Goal: Task Accomplishment & Management: Use online tool/utility

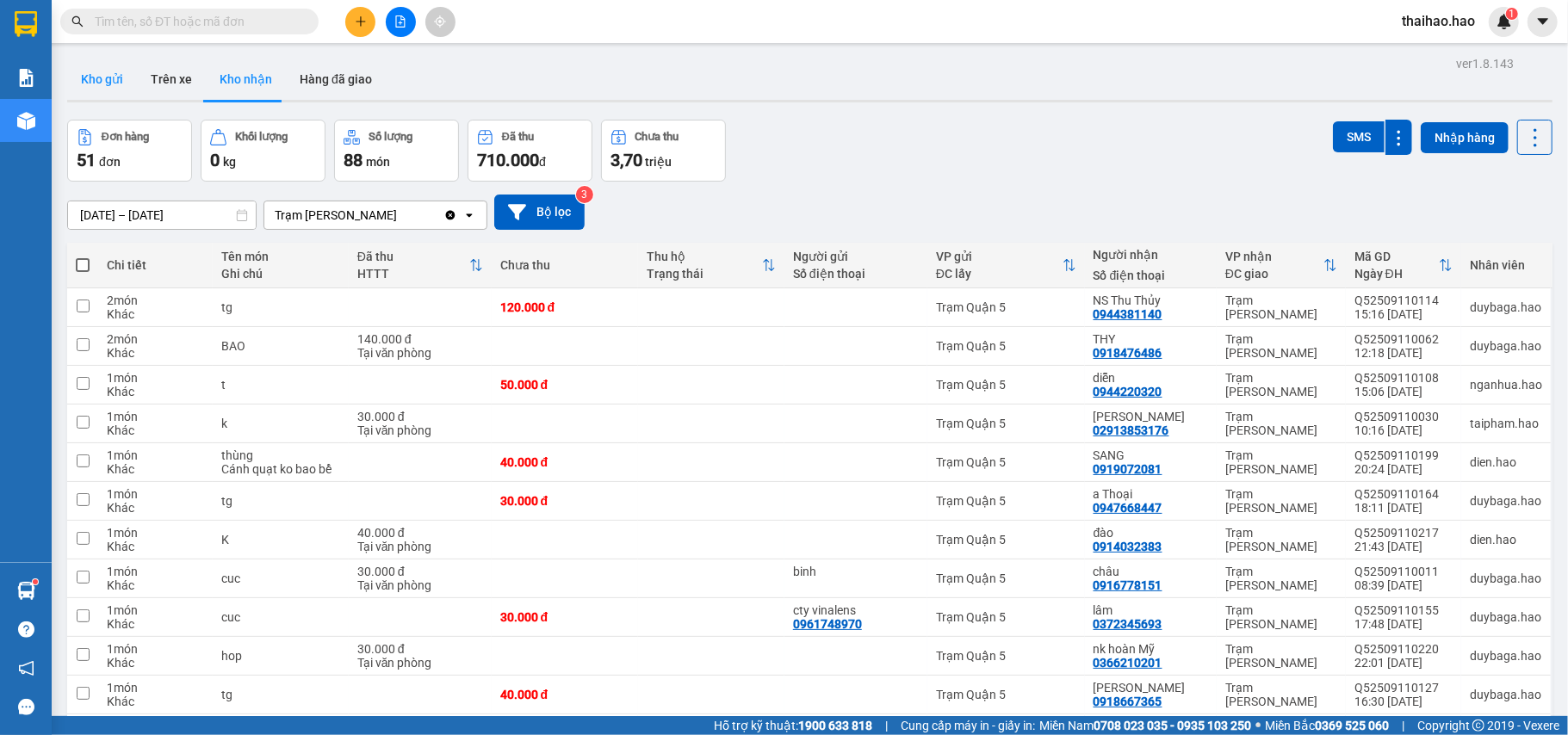
click at [108, 64] on button "Kho gửi" at bounding box center [101, 78] width 70 height 41
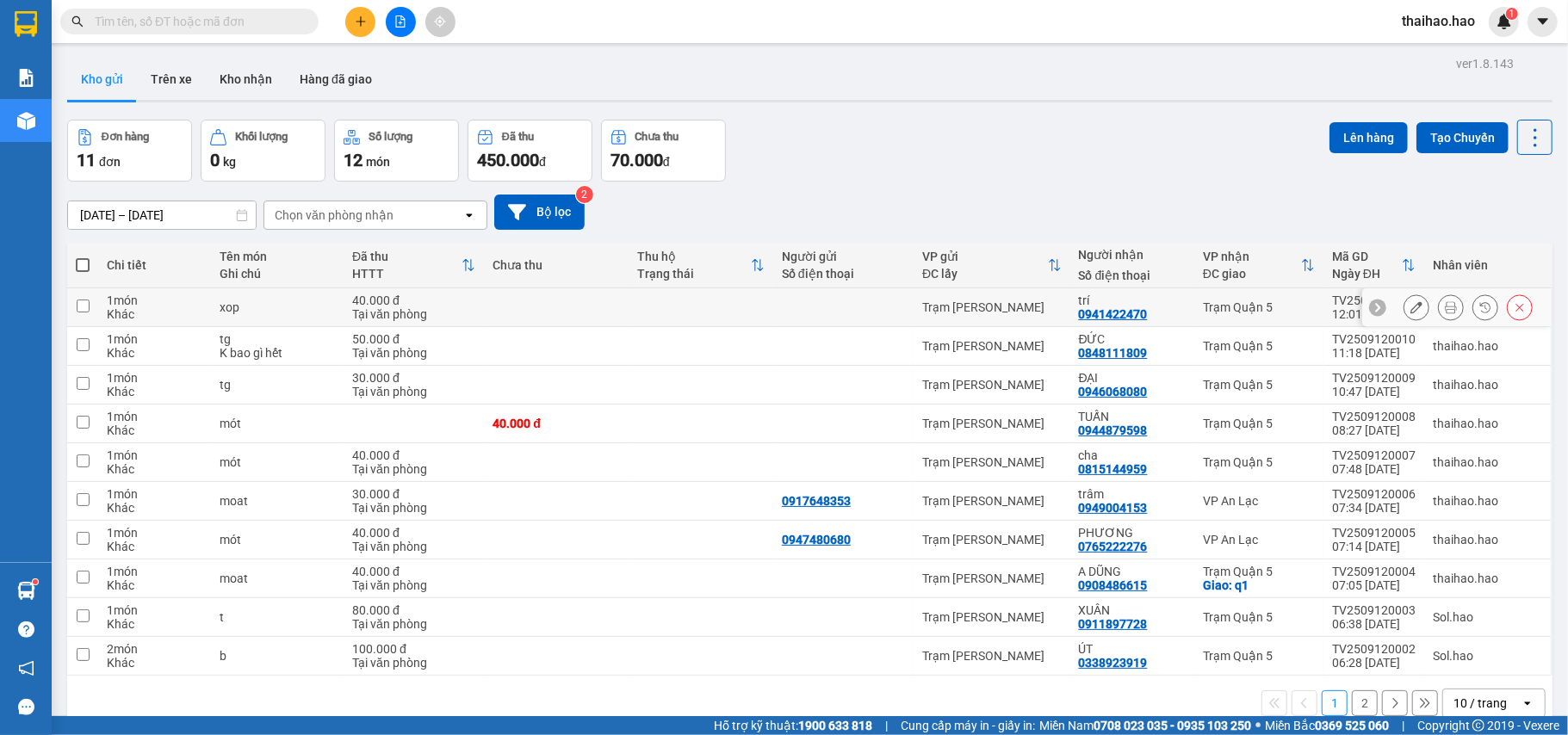
click at [1218, 310] on div "Trạm Quận 5" at bounding box center [1259, 307] width 112 height 13
checkbox input "true"
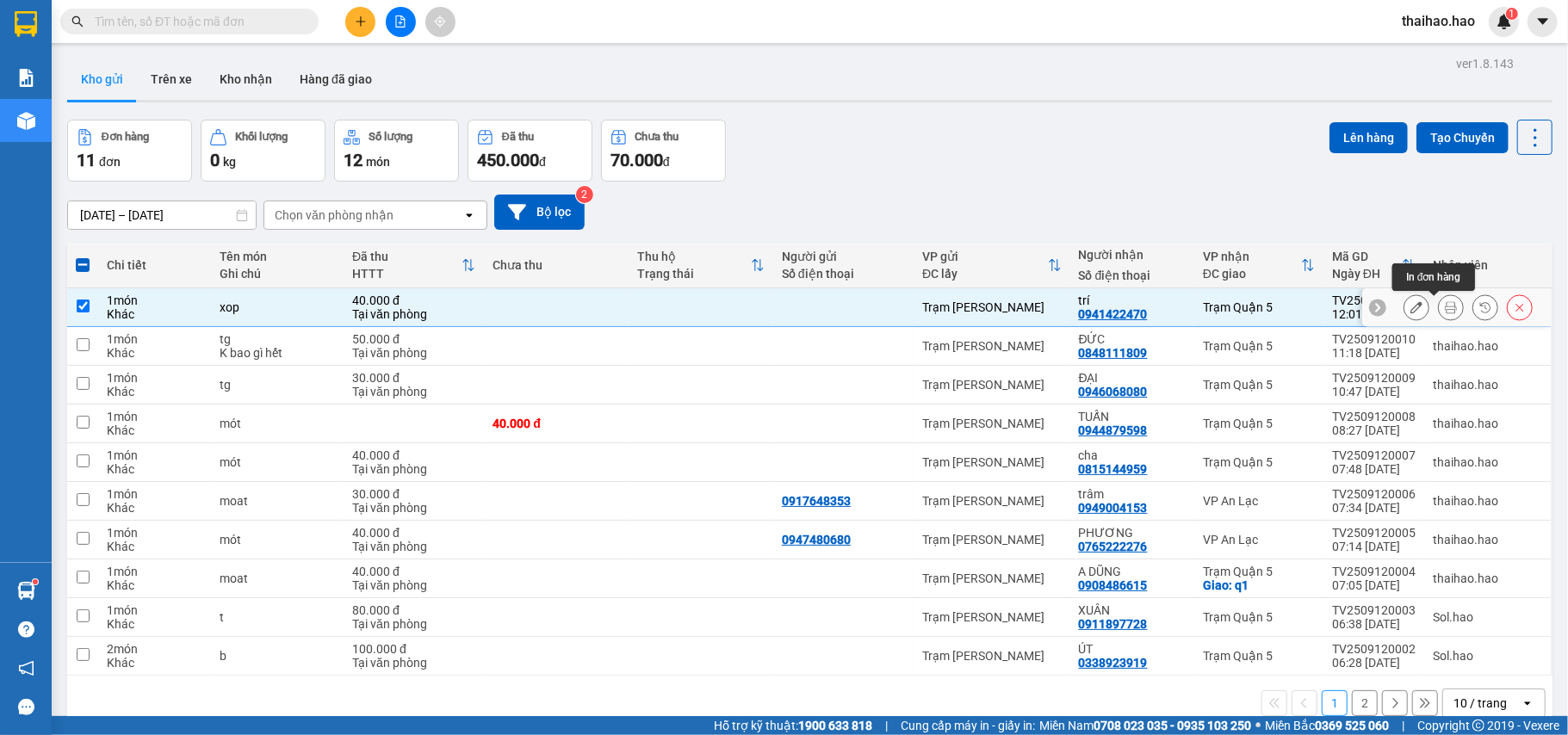
click at [1439, 317] on button at bounding box center [1450, 307] width 24 height 30
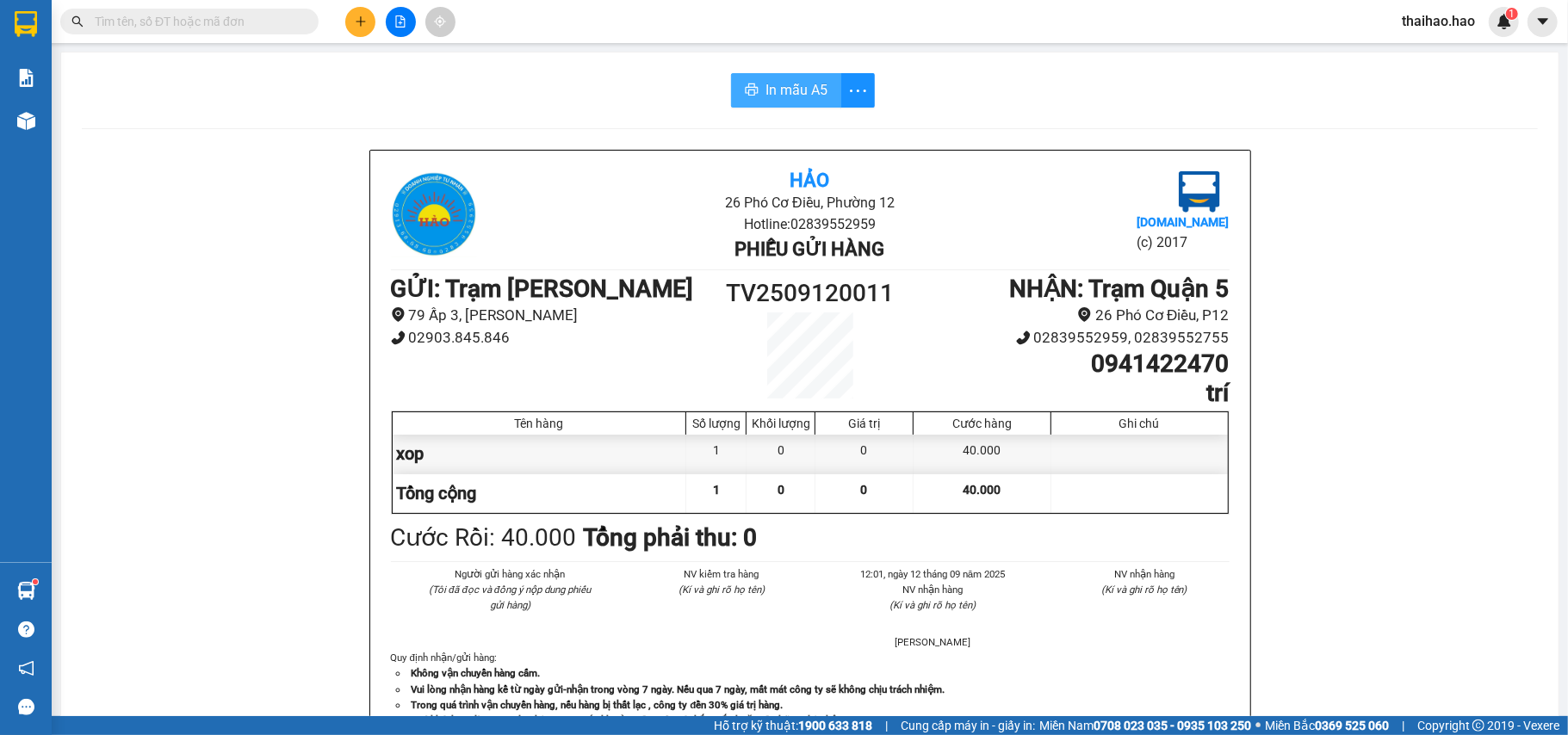
click at [785, 78] on button "In mẫu A5" at bounding box center [786, 90] width 110 height 34
click at [235, 25] on input "text" at bounding box center [196, 22] width 203 height 19
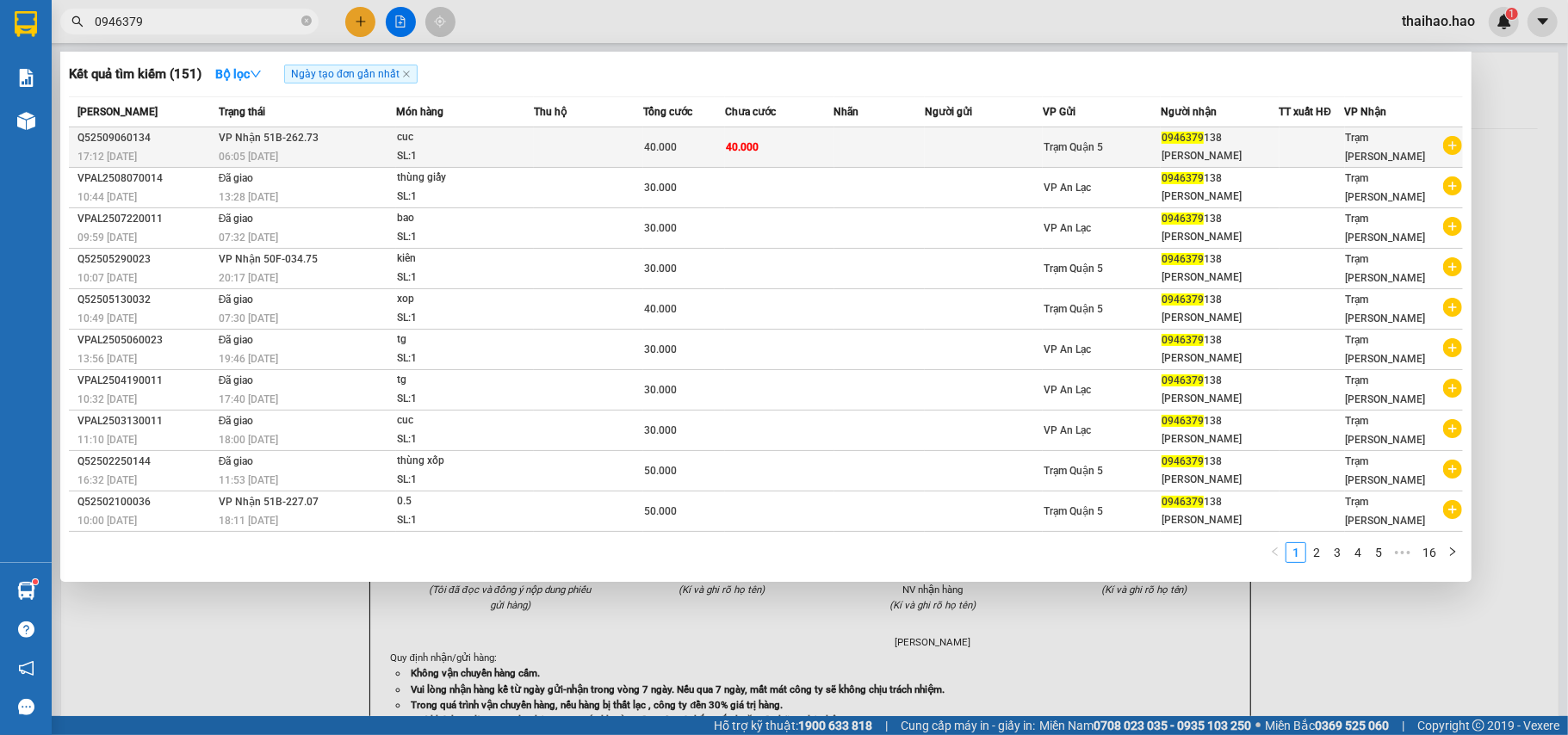
type input "0946379"
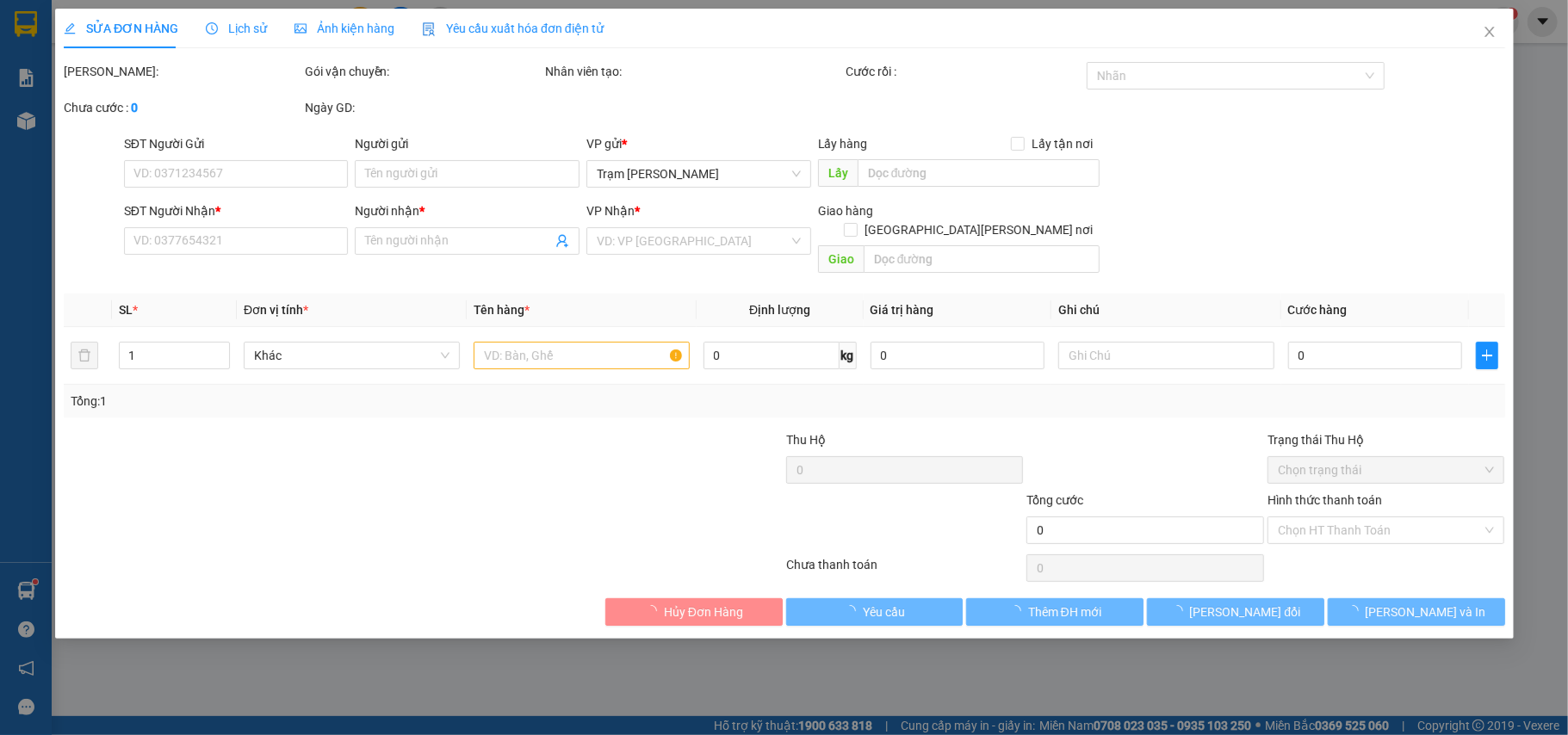
type input "0946379138"
type input "[PERSON_NAME]"
type input "40.000"
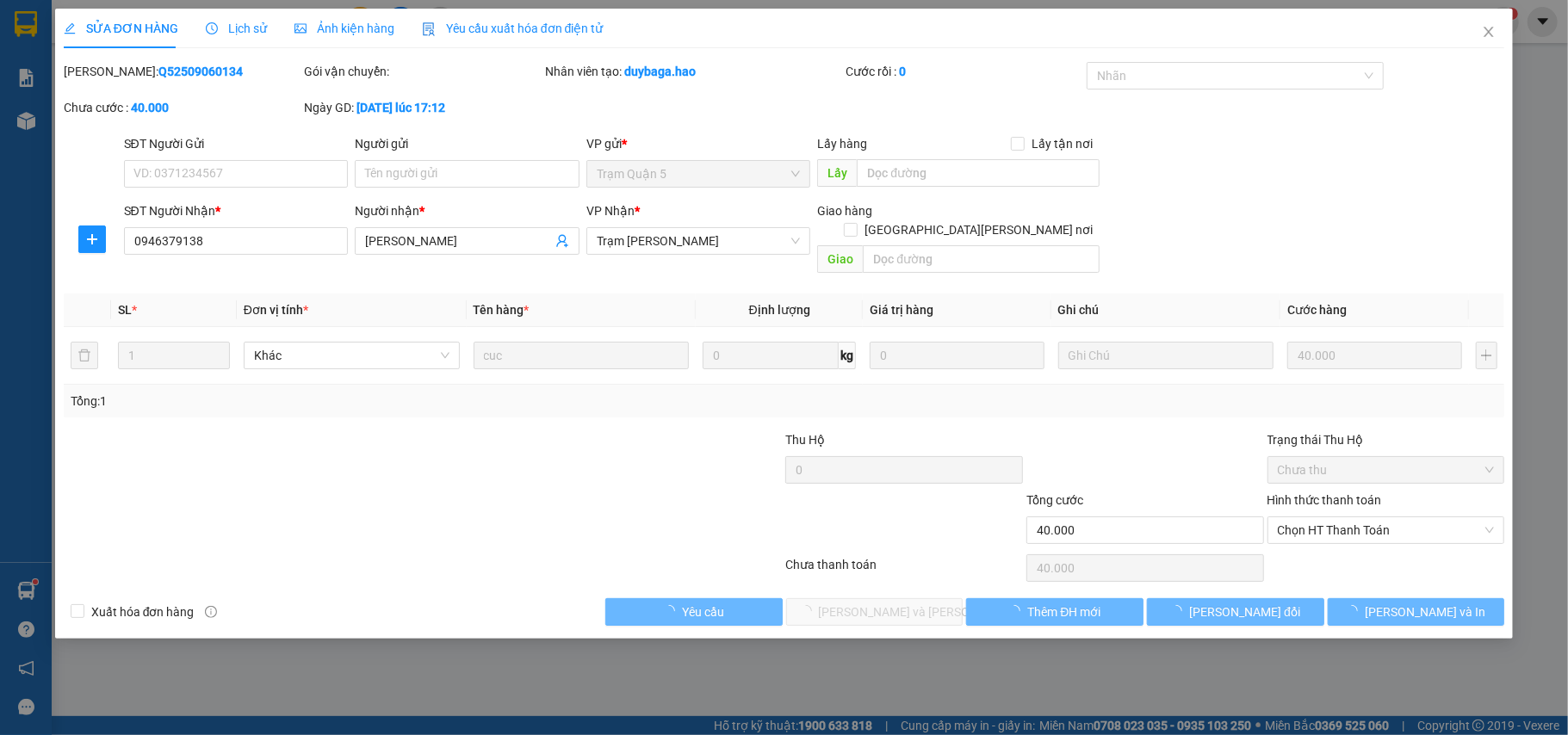
click at [245, 24] on span "Lịch sử" at bounding box center [236, 28] width 61 height 13
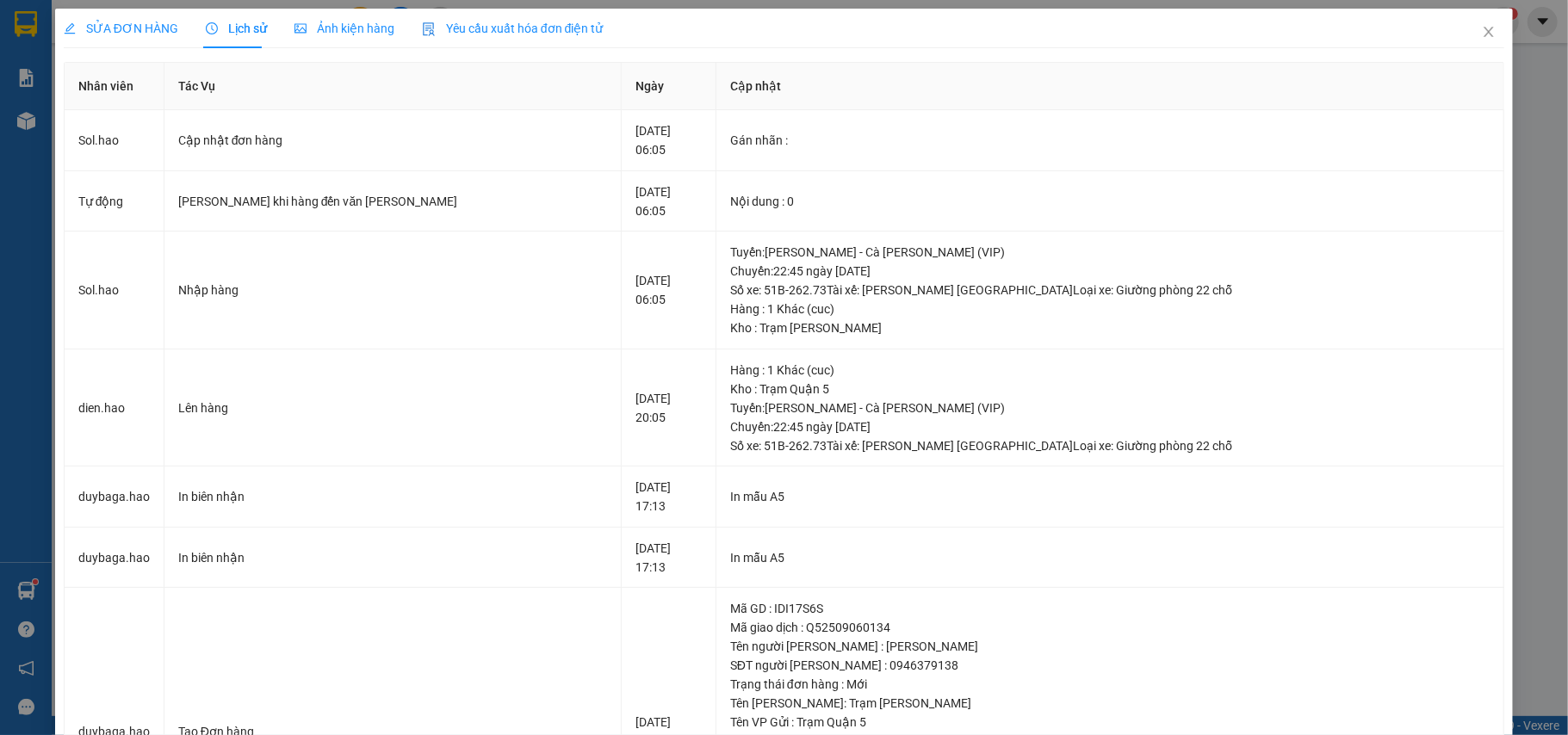
click at [334, 30] on span "Ảnh kiện hàng" at bounding box center [345, 28] width 100 height 13
